Goal: Information Seeking & Learning: Learn about a topic

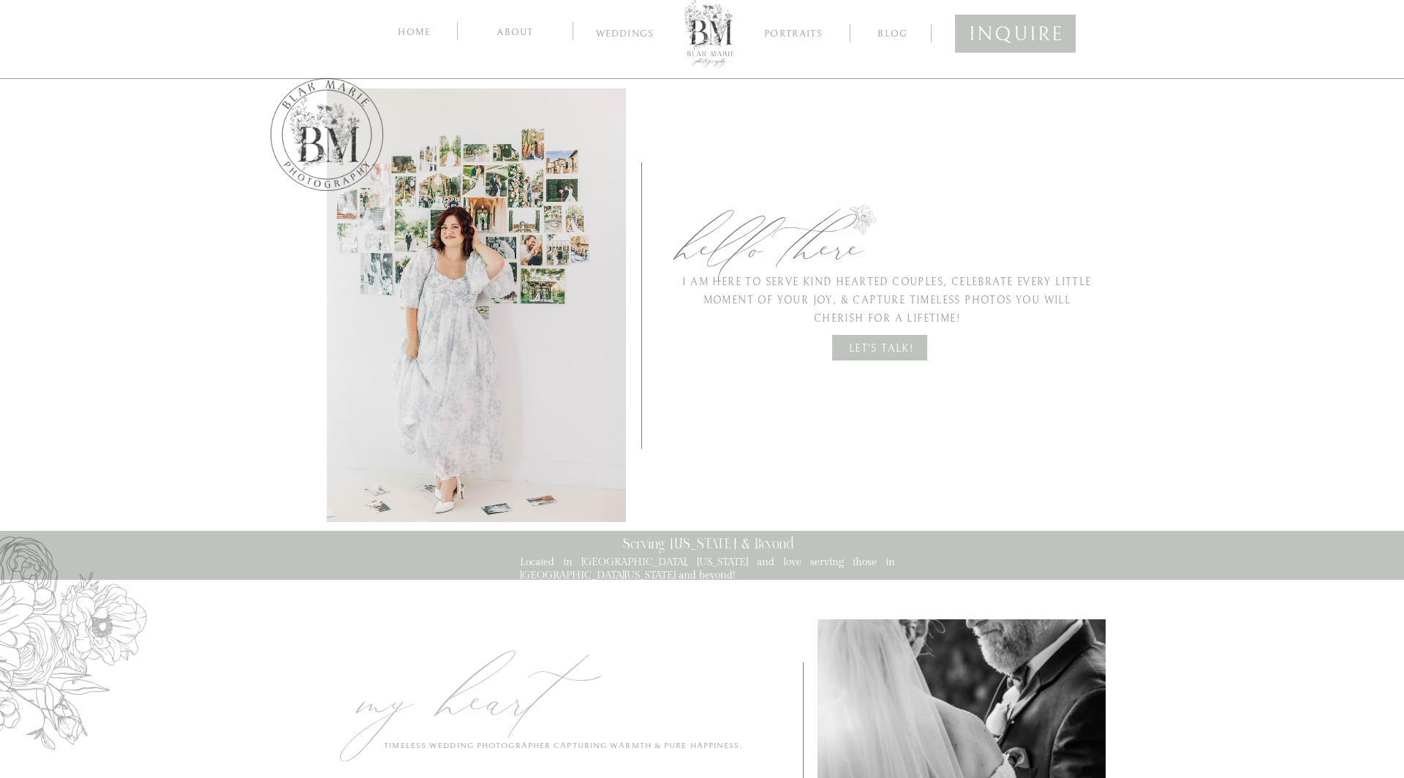
scroll to position [334, 0]
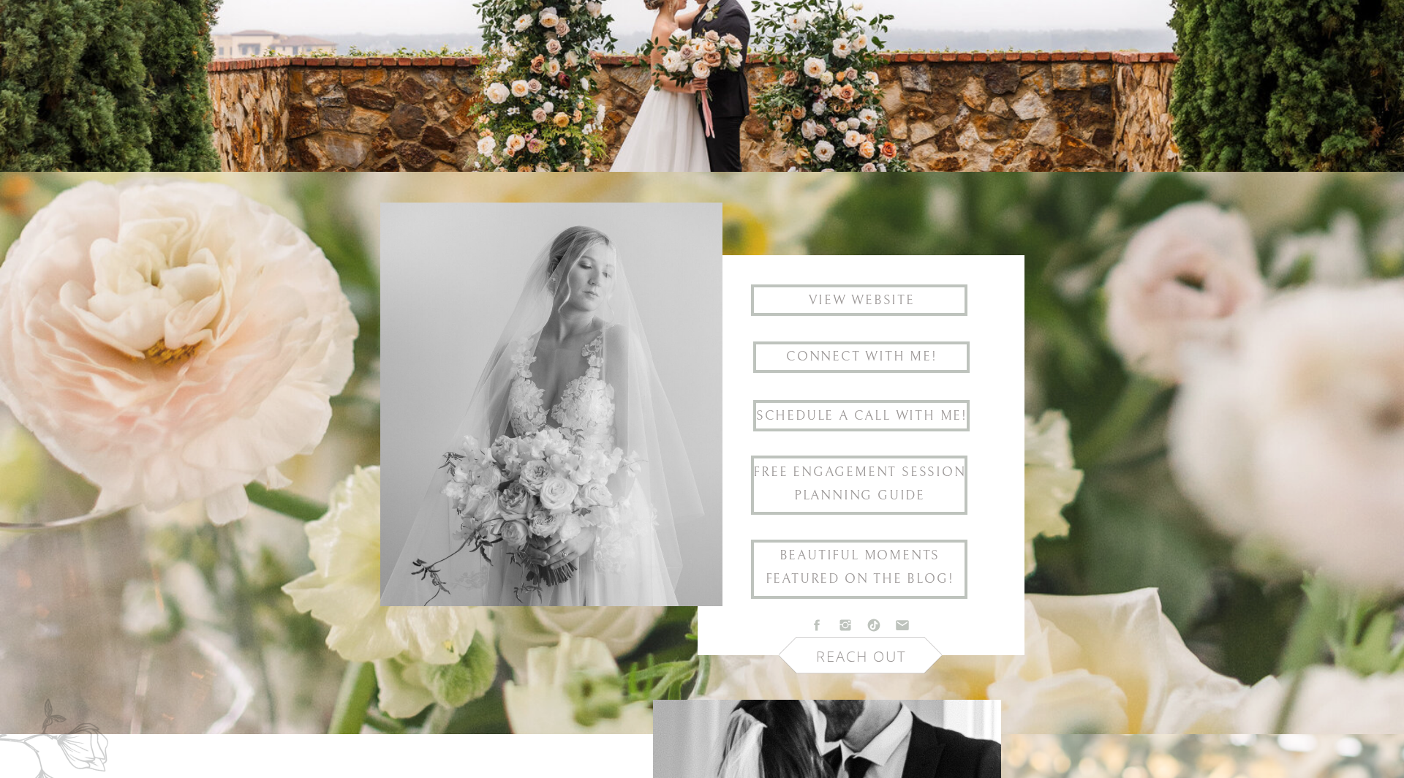
scroll to position [312, 0]
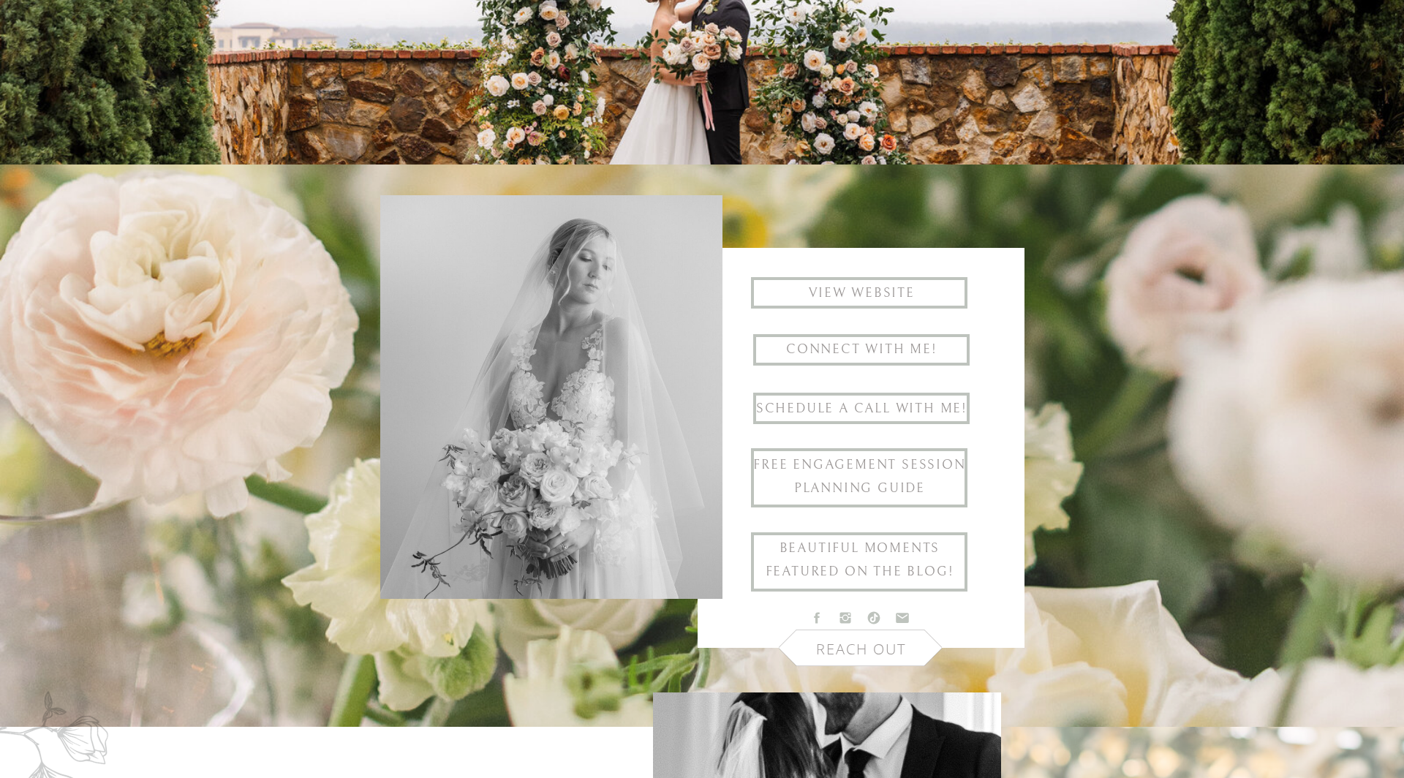
click at [870, 284] on h1 "View website" at bounding box center [862, 294] width 216 height 24
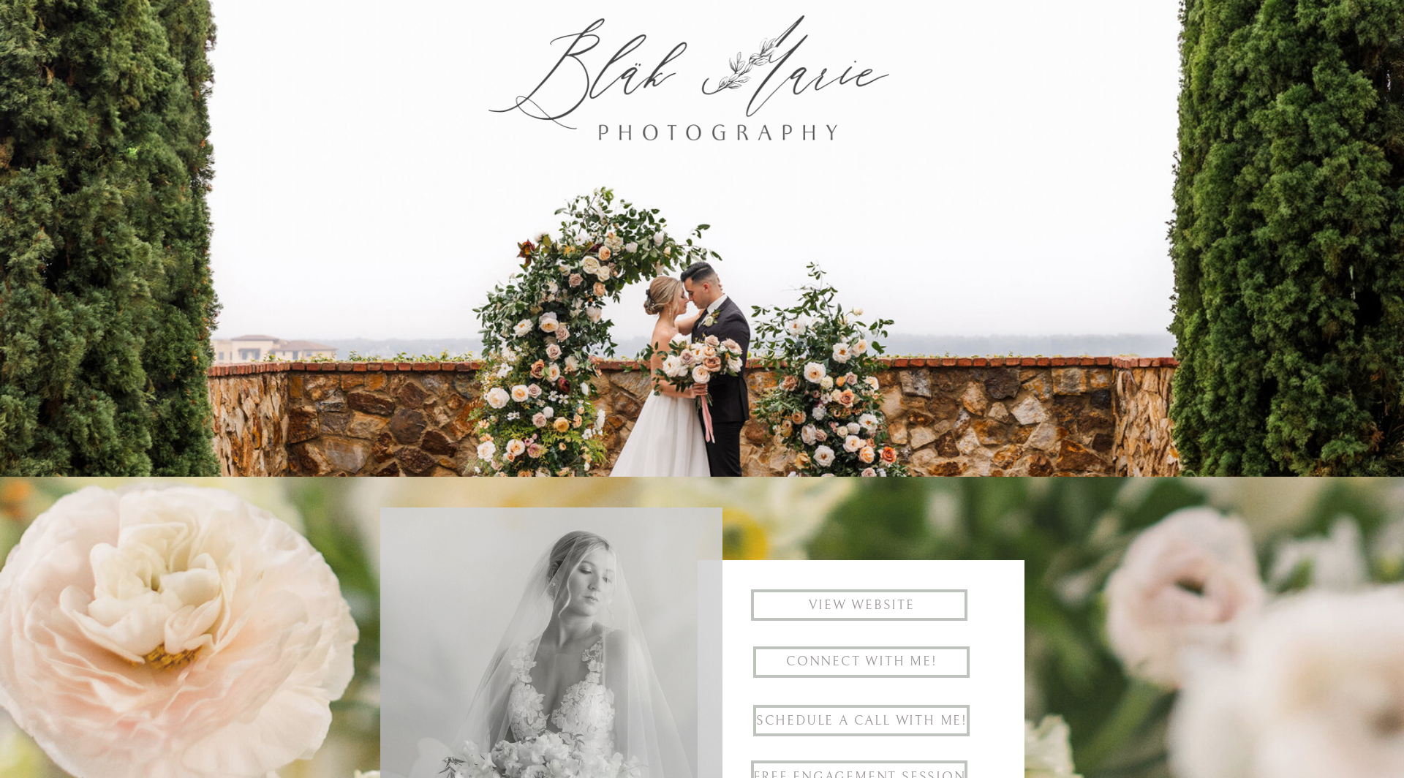
scroll to position [312, 0]
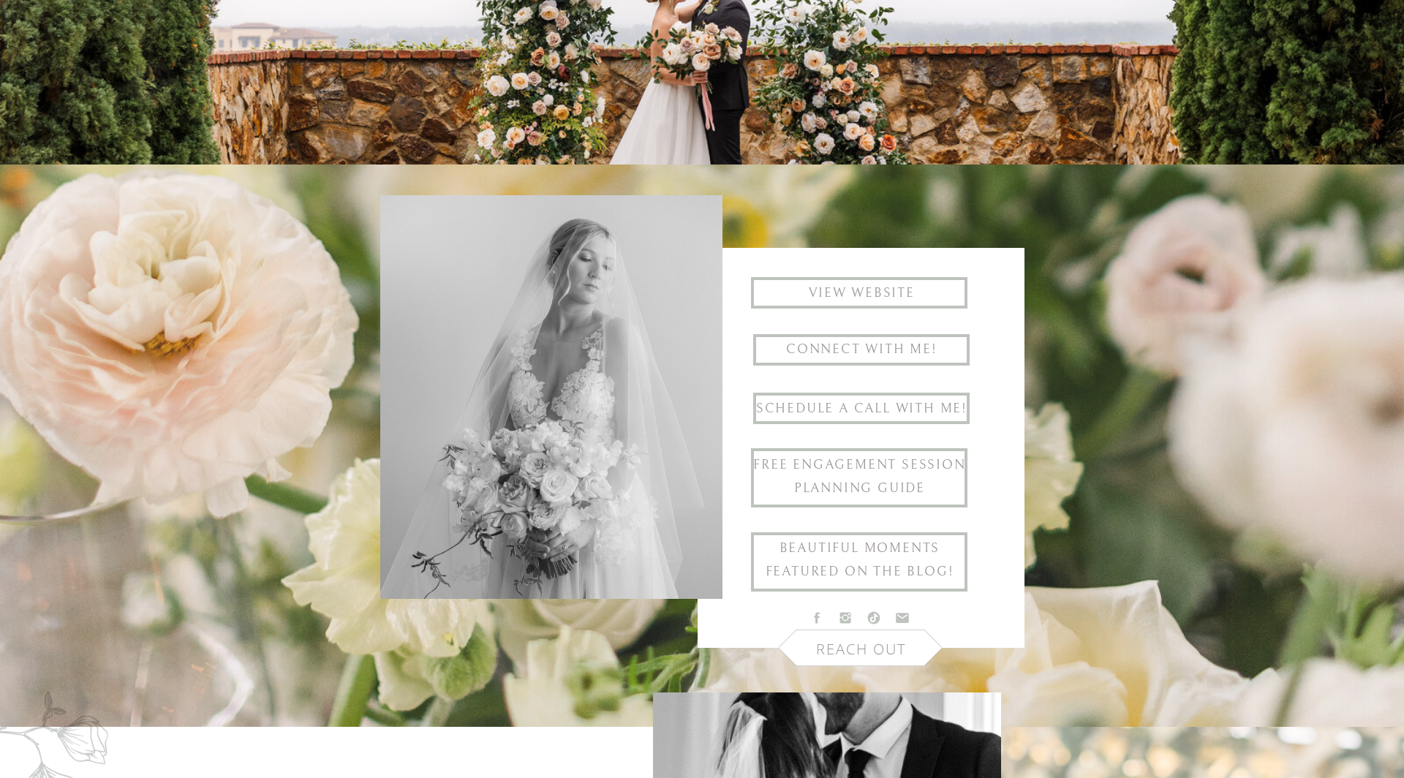
click at [822, 343] on h1 "Connect with me!" at bounding box center [862, 350] width 216 height 24
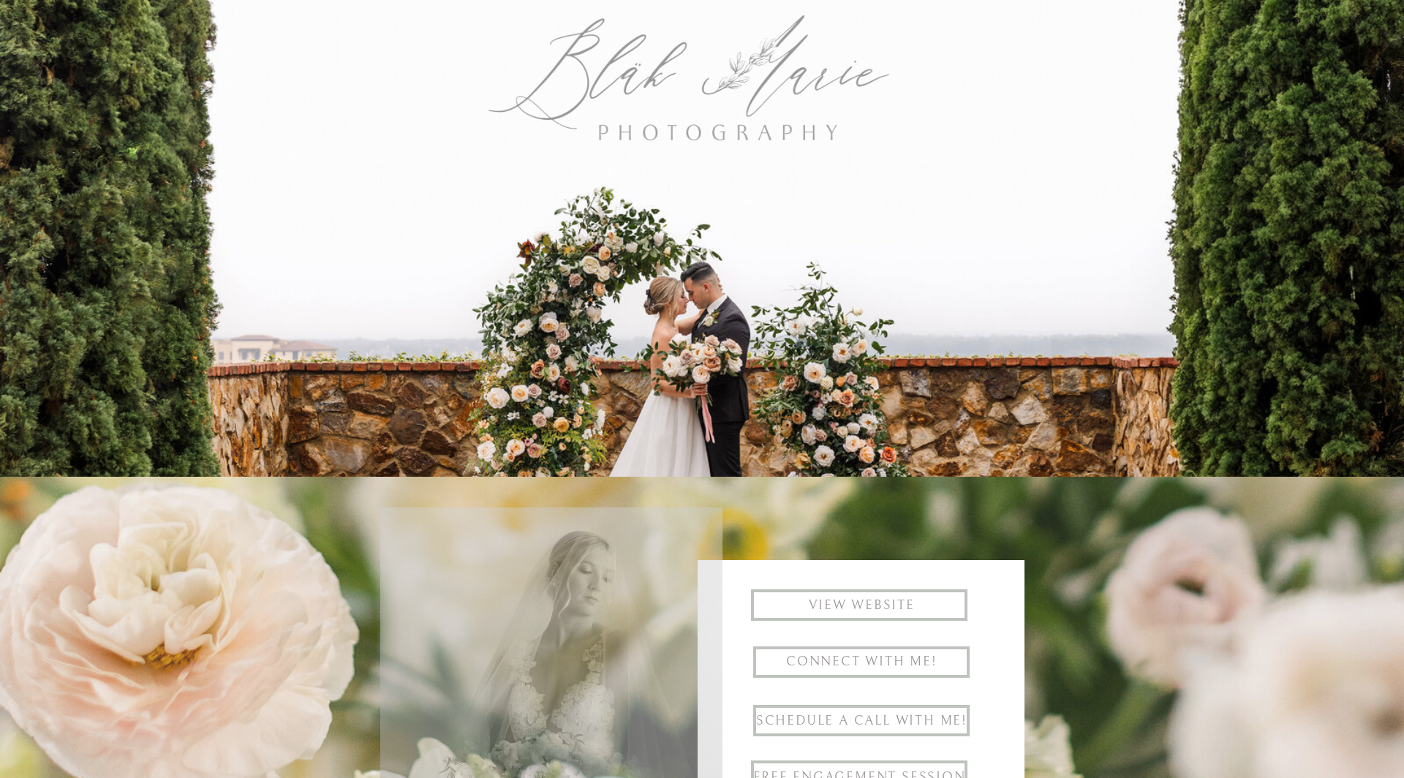
scroll to position [312, 0]
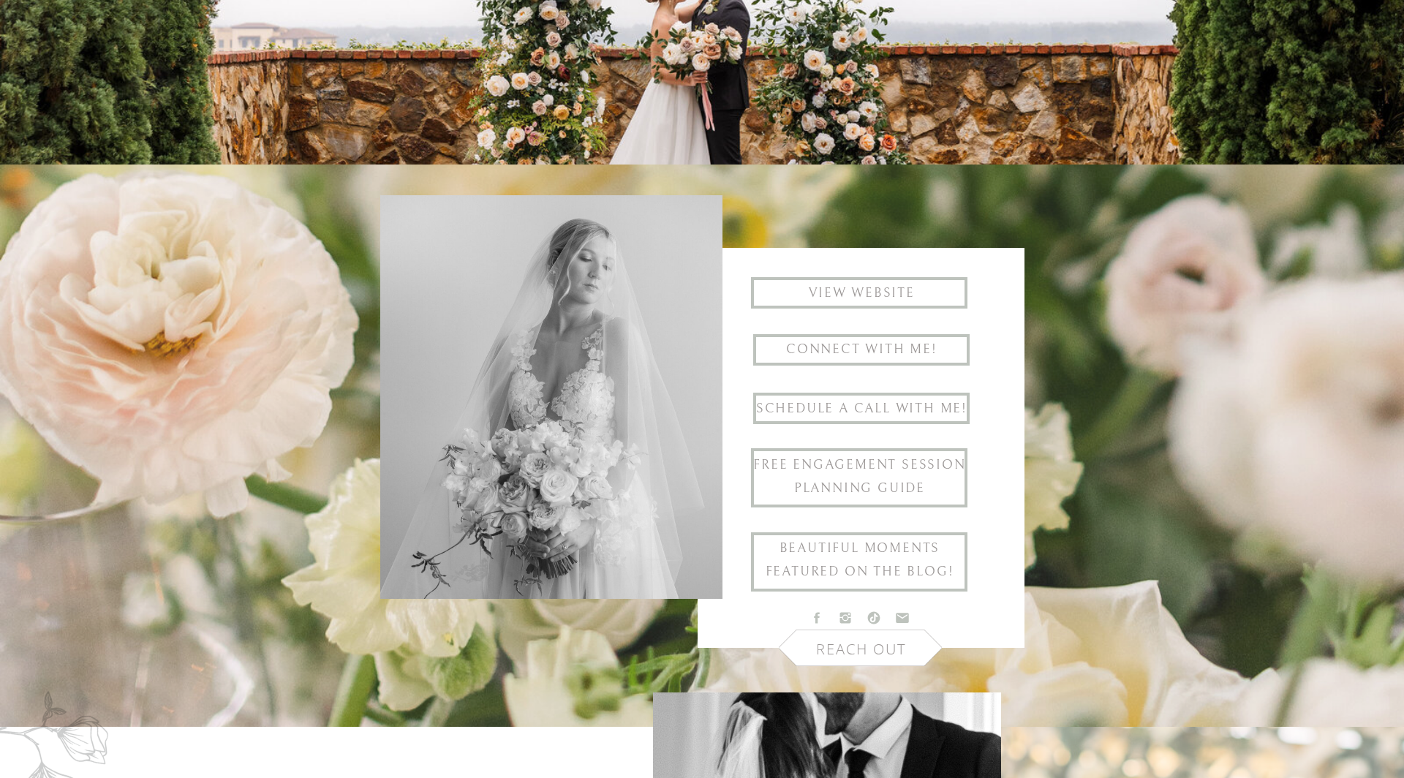
click at [855, 404] on h1 "Schedule a Call with me!" at bounding box center [862, 409] width 216 height 24
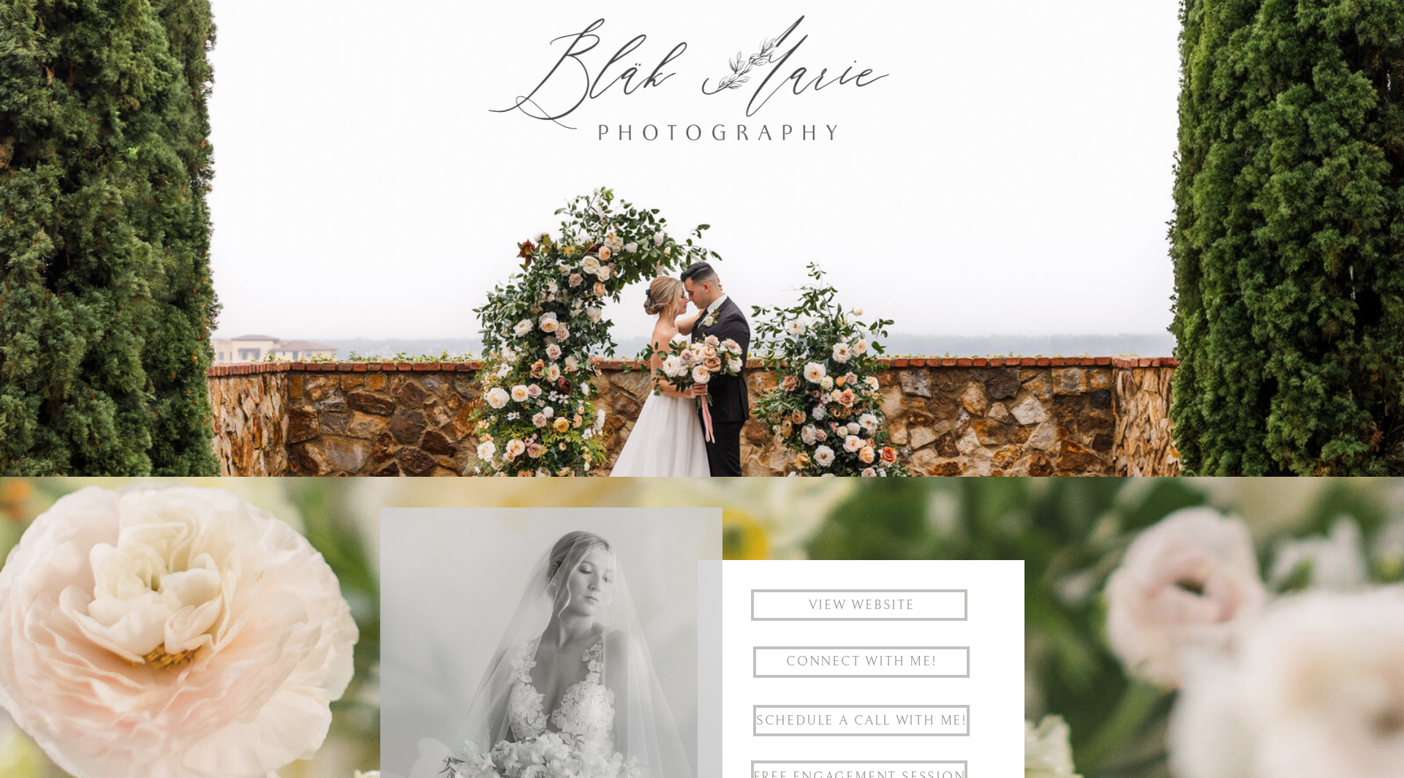
scroll to position [312, 0]
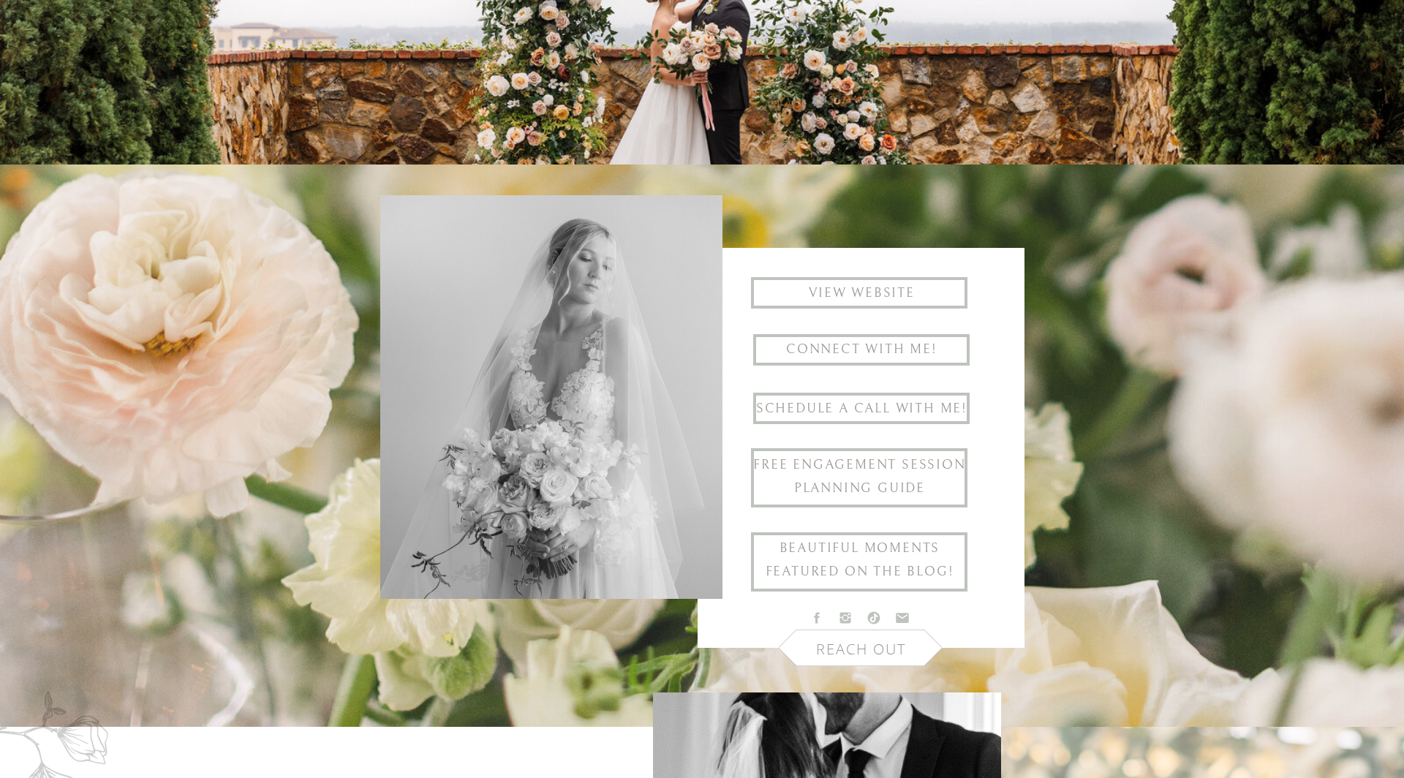
click at [857, 480] on h1 "Free engagement session planning guide" at bounding box center [860, 477] width 216 height 49
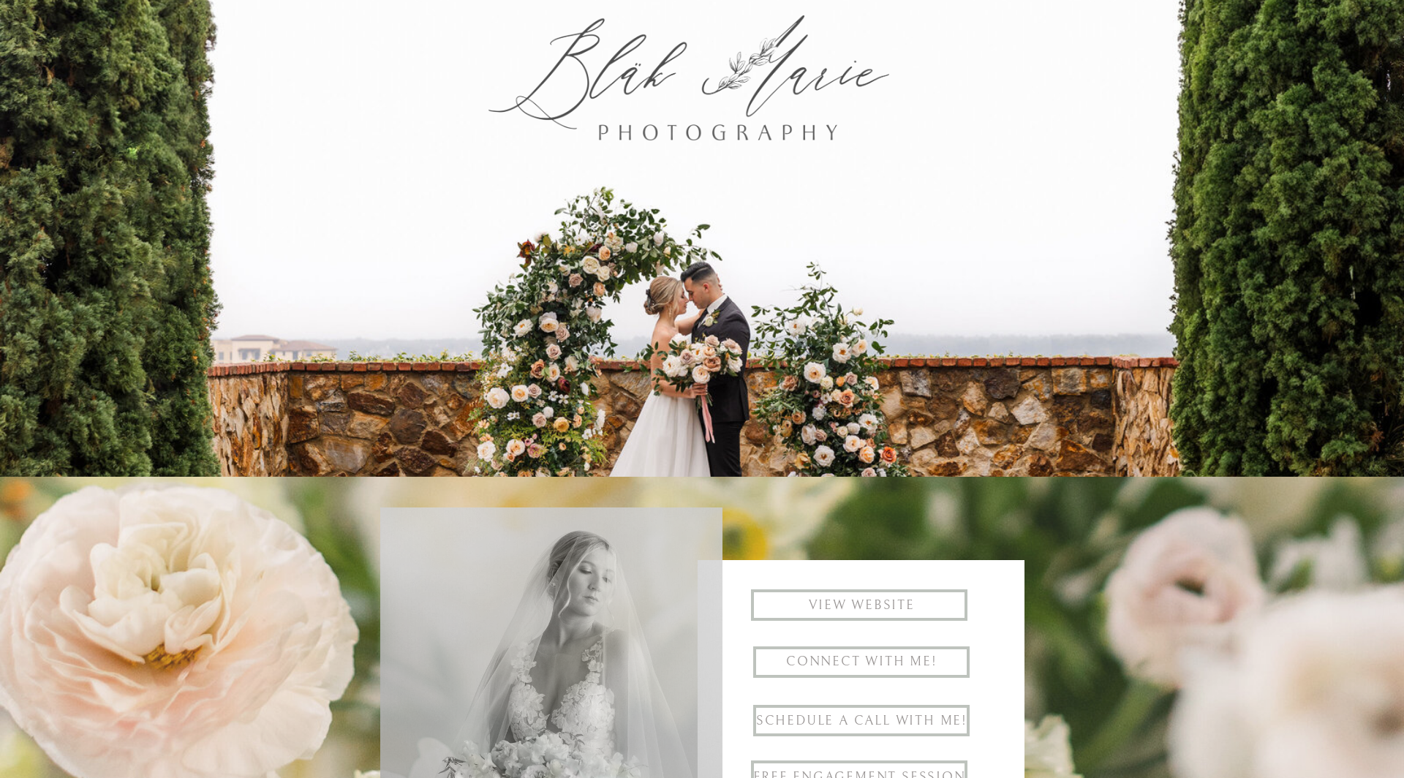
scroll to position [312, 0]
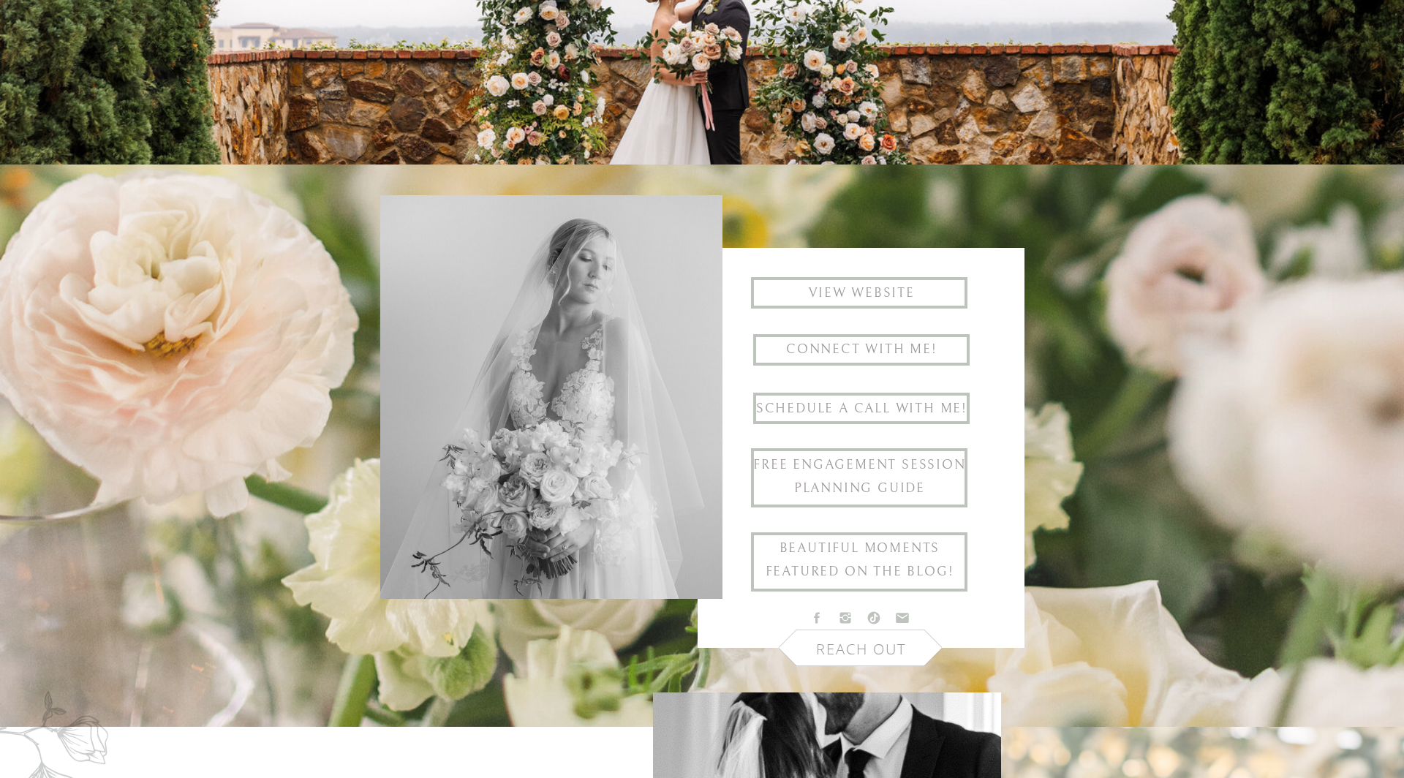
click at [858, 565] on h1 "beautiful moments Featured on the blog!" at bounding box center [860, 561] width 216 height 49
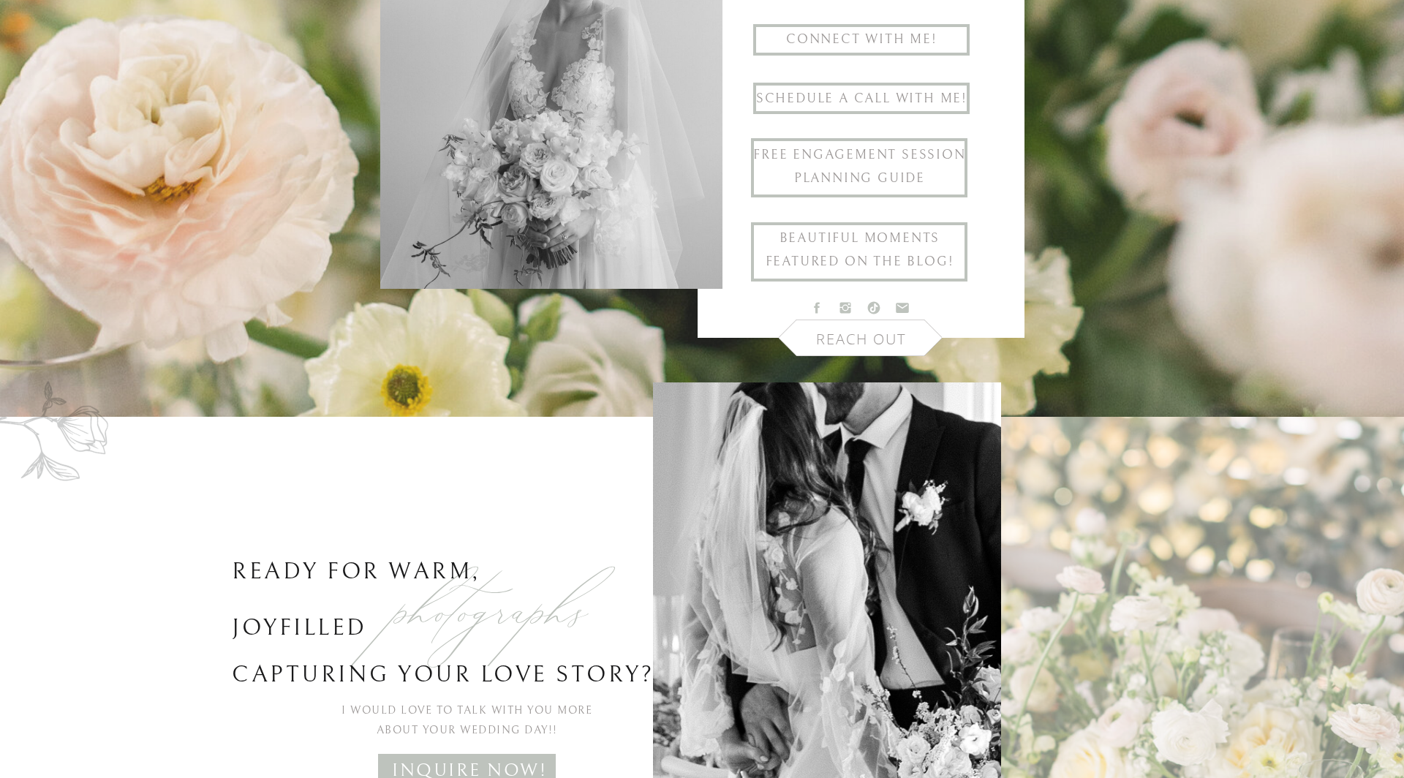
scroll to position [663, 0]
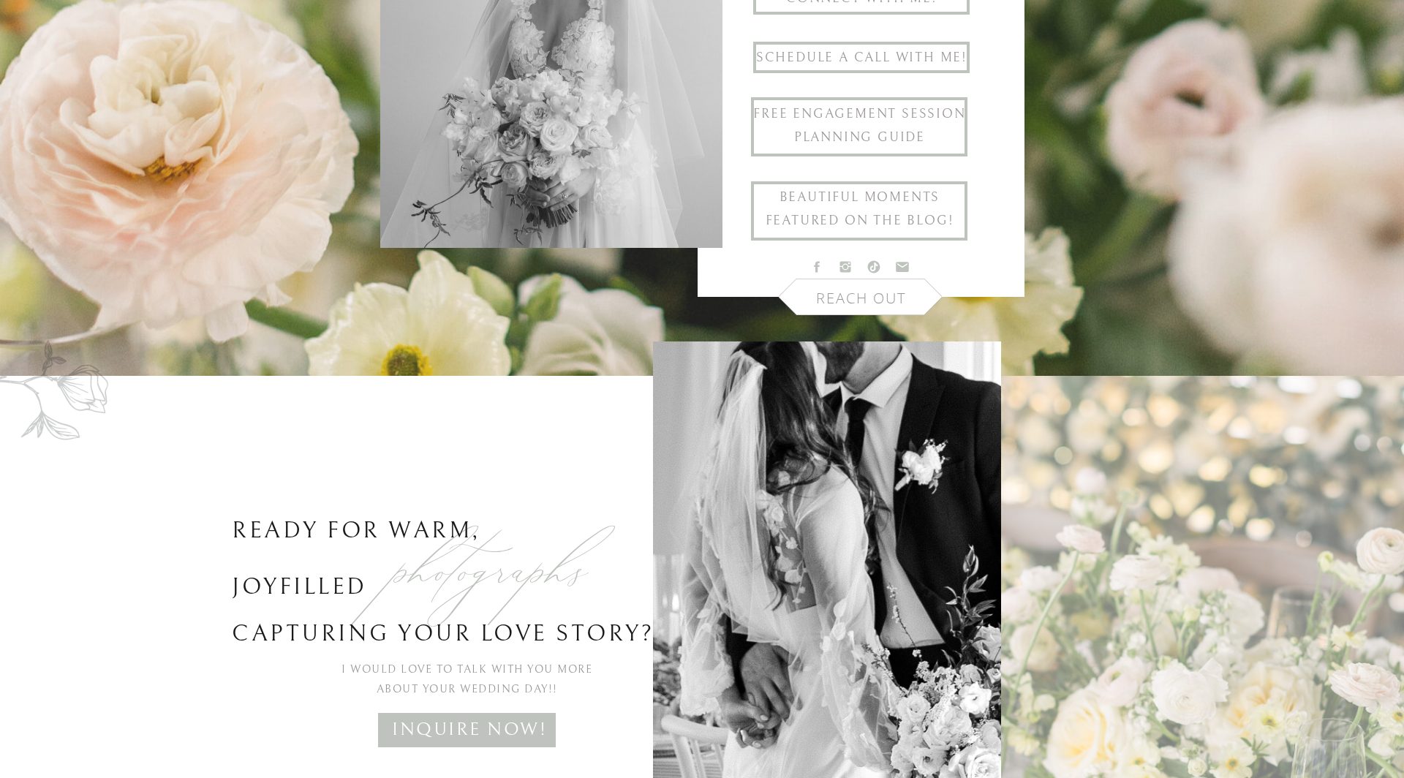
click at [856, 296] on p "reach out" at bounding box center [860, 297] width 99 height 24
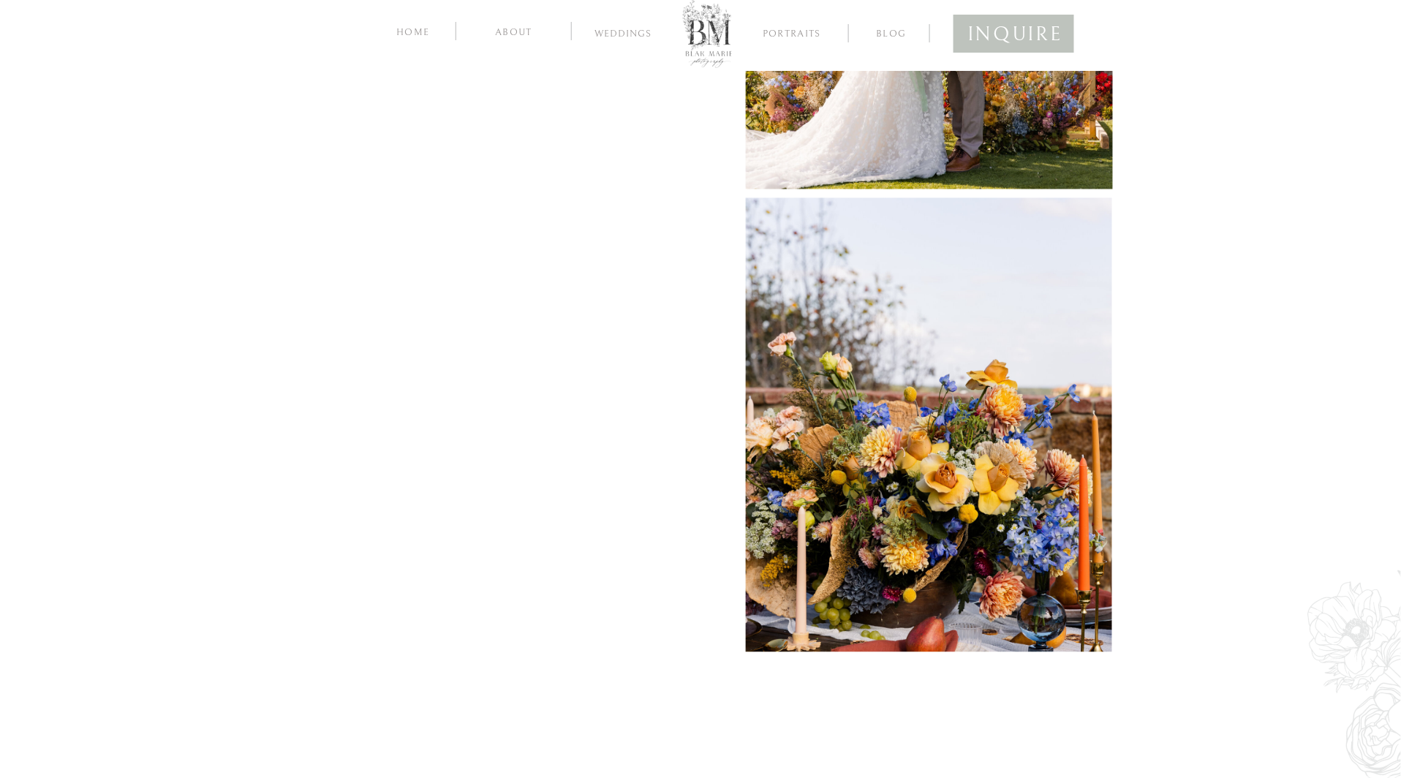
scroll to position [902, 0]
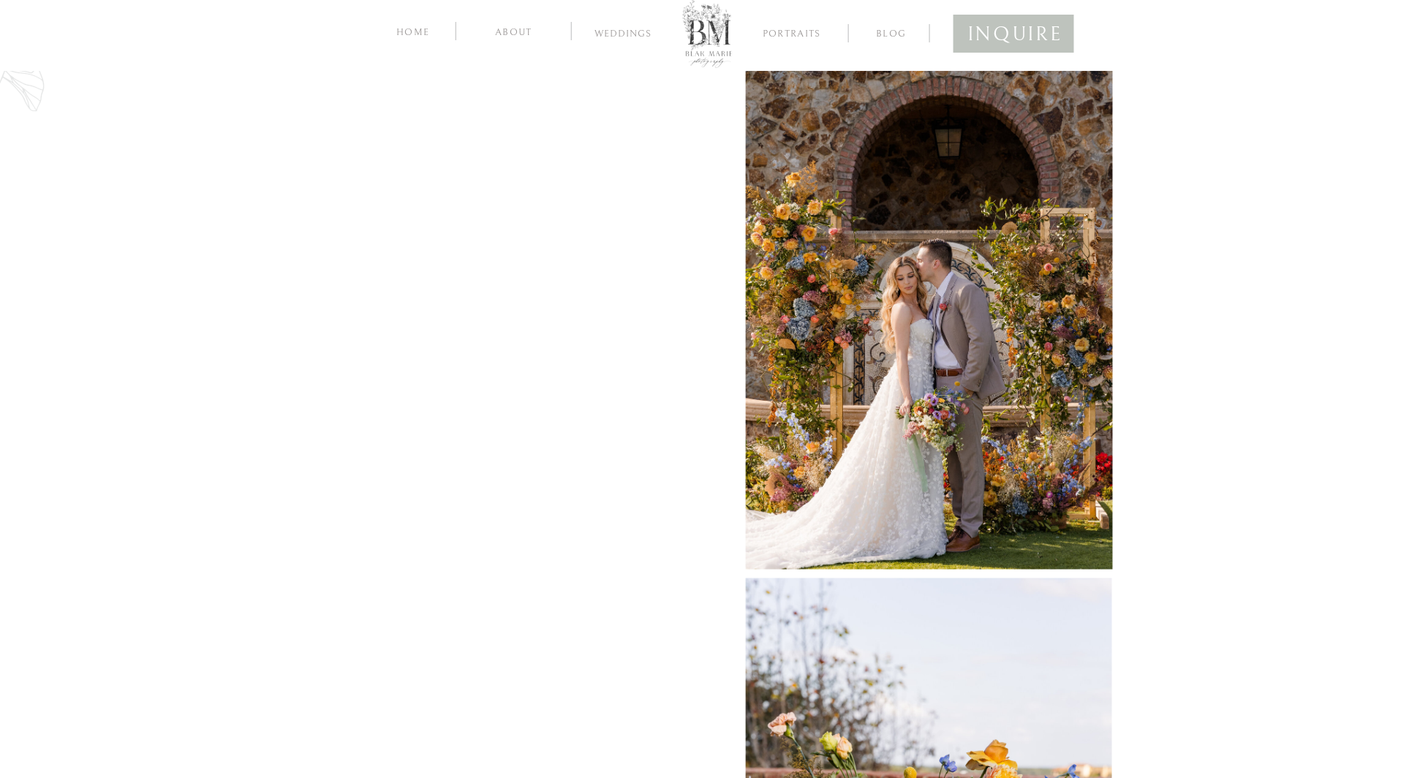
scroll to position [470, 0]
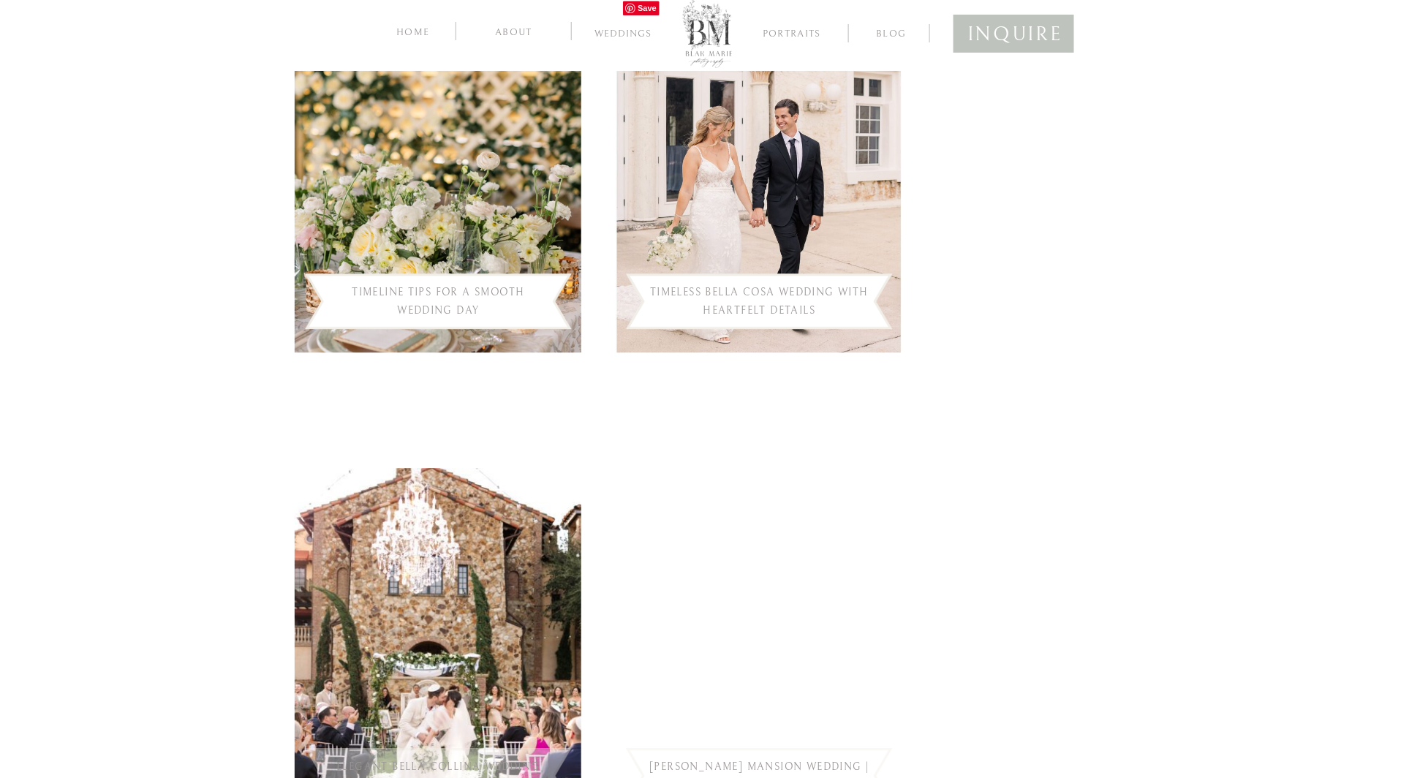
scroll to position [1526, 0]
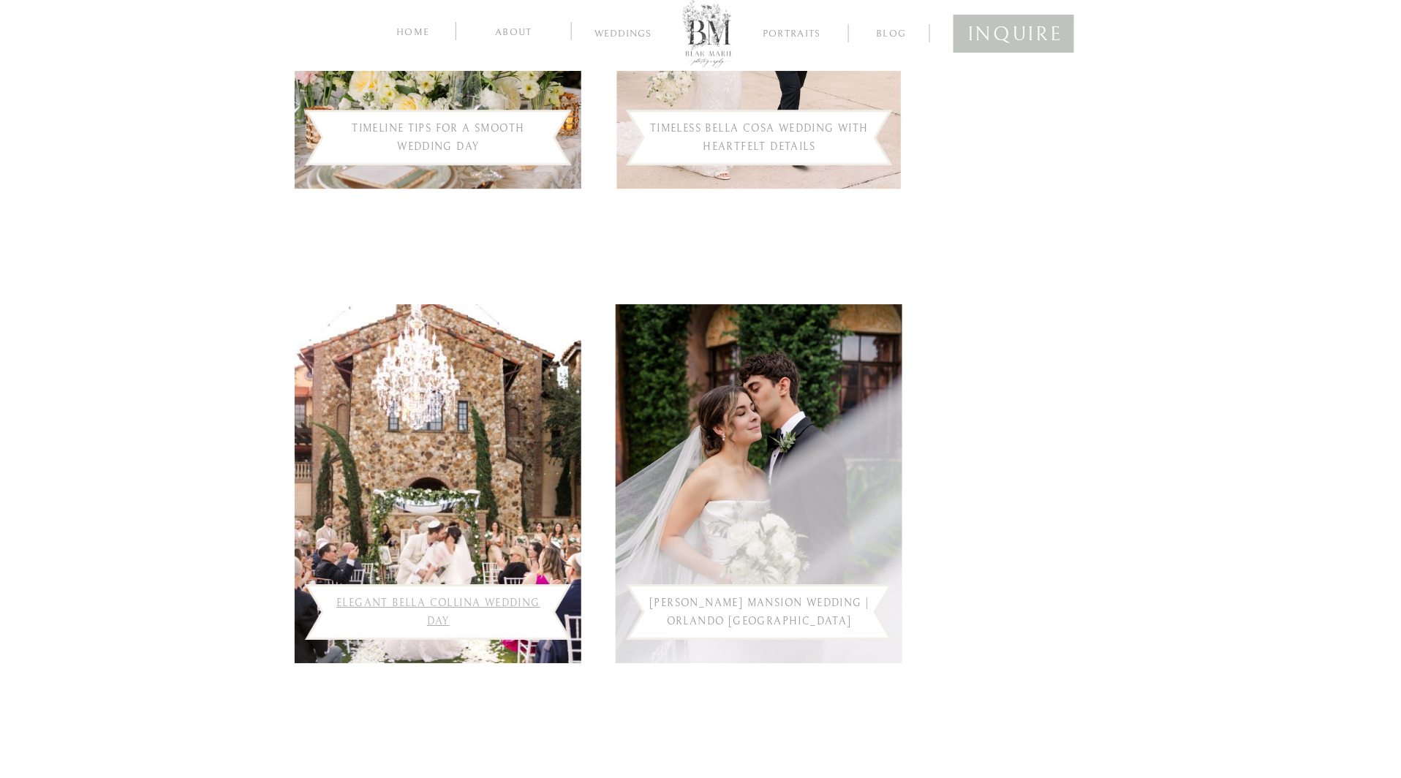
click at [518, 599] on link "Elegant Bella Collina Wedding Day" at bounding box center [438, 612] width 204 height 30
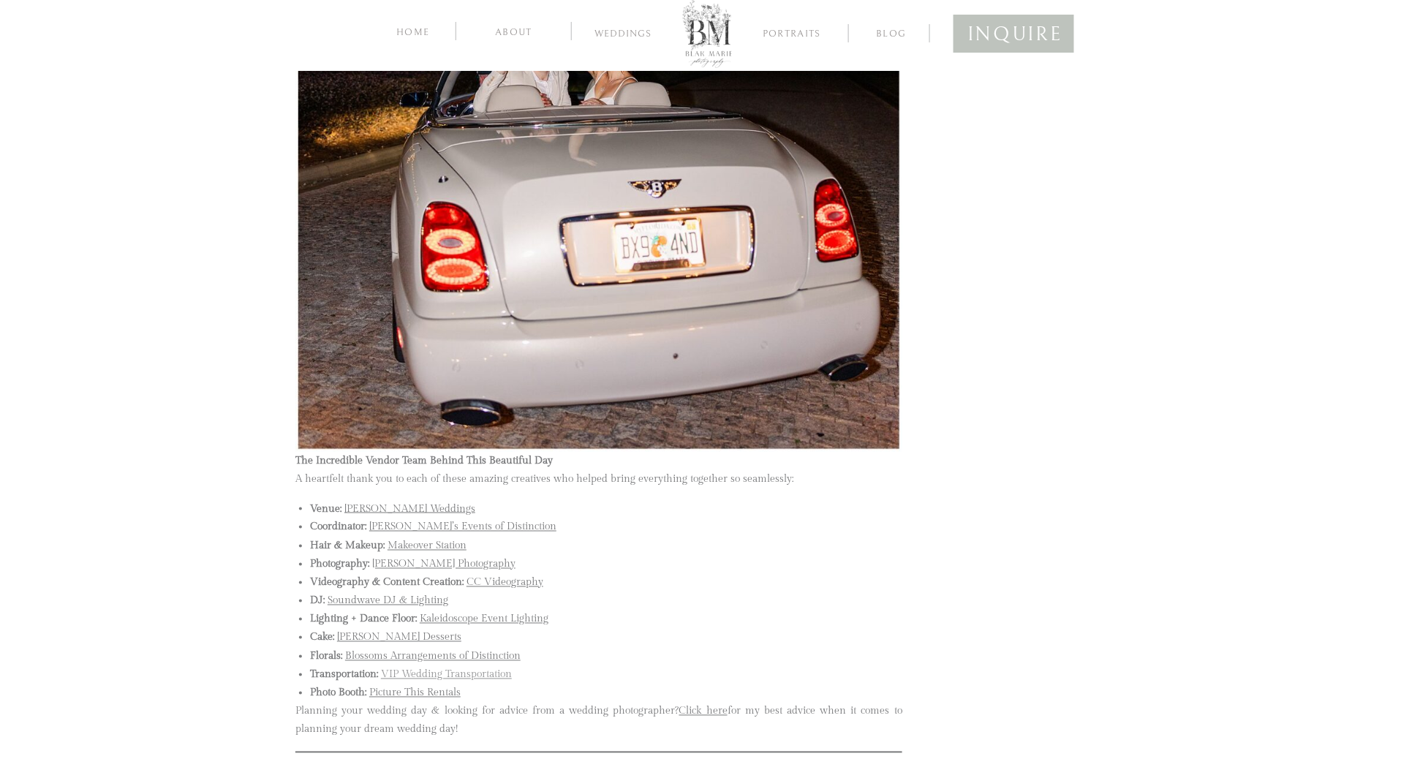
scroll to position [46777, 0]
